Goal: Task Accomplishment & Management: Manage account settings

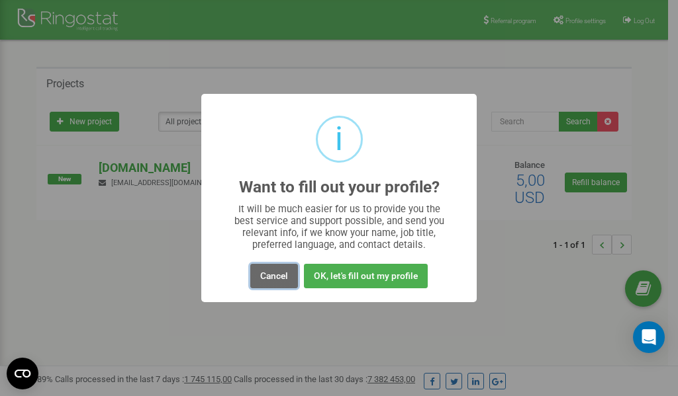
click at [281, 275] on button "Cancel" at bounding box center [274, 276] width 48 height 24
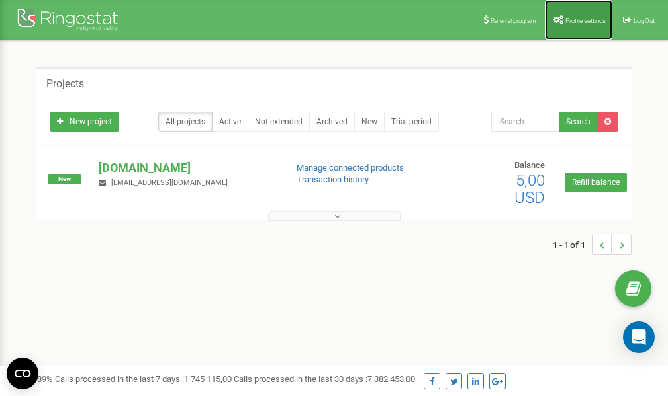
click at [582, 19] on span "Profile settings" at bounding box center [585, 20] width 40 height 7
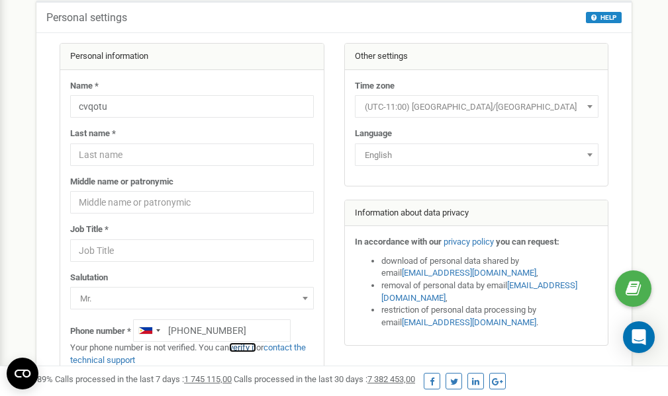
click at [250, 347] on link "verify it" at bounding box center [242, 348] width 27 height 10
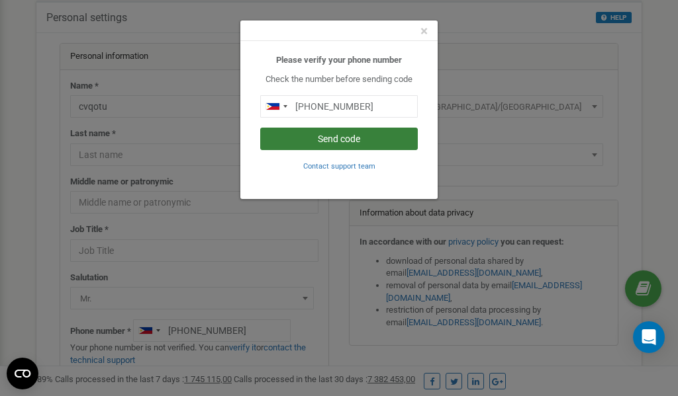
click at [326, 140] on button "Send code" at bounding box center [339, 139] width 158 height 23
